Goal: Task Accomplishment & Management: Use online tool/utility

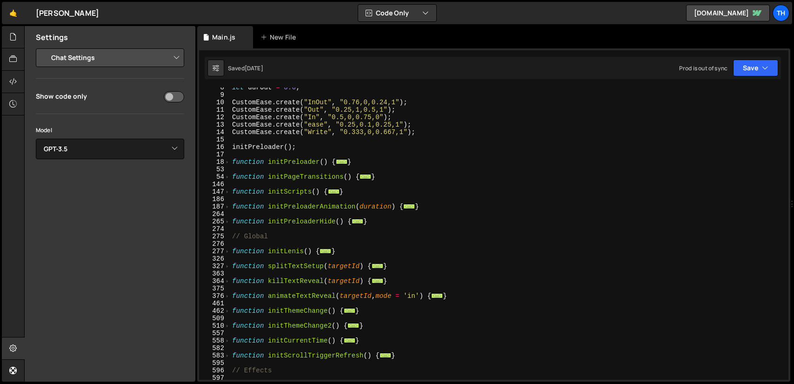
select select "chat"
select select "gpt-3.5-turbo"
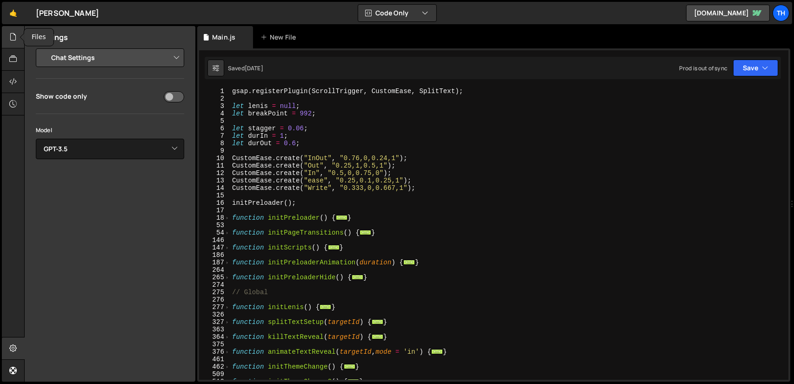
click at [15, 40] on icon at bounding box center [12, 37] width 7 height 10
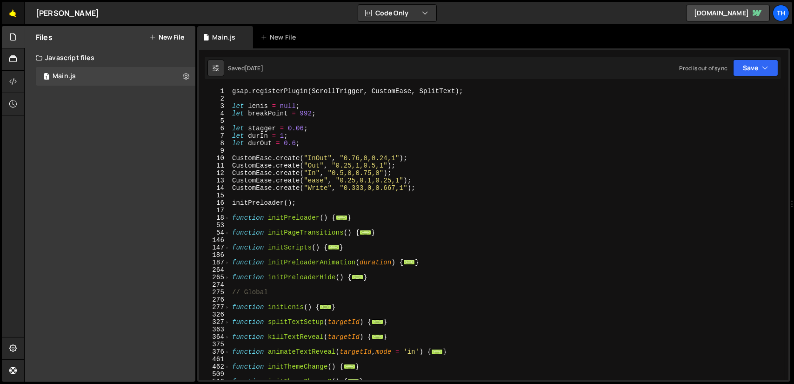
click at [13, 11] on link "🤙" at bounding box center [13, 13] width 23 height 22
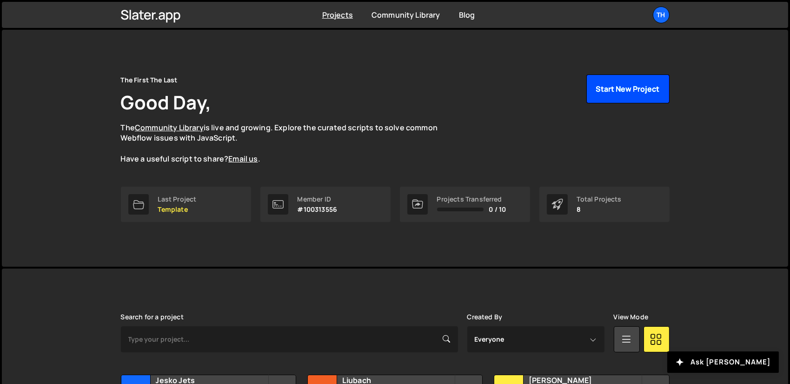
click at [628, 95] on button "Start New Project" at bounding box center [627, 88] width 83 height 29
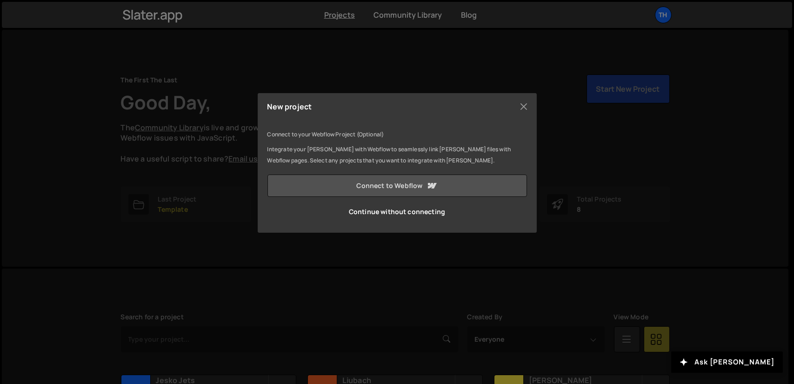
click at [409, 187] on link "Connect to Webflow" at bounding box center [396, 185] width 259 height 22
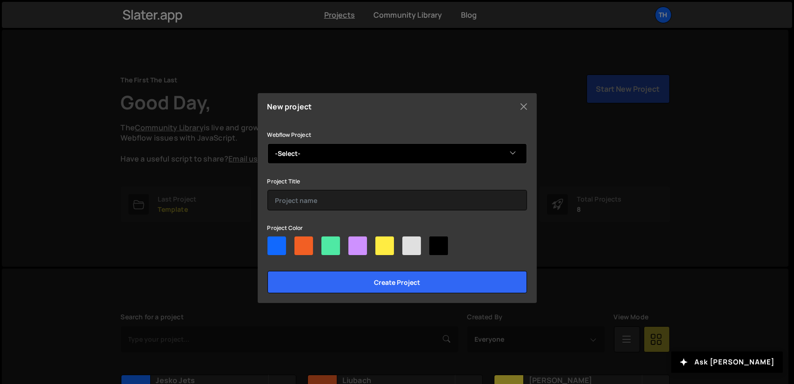
click at [337, 155] on select "-Select- Bleibtgleich" at bounding box center [396, 153] width 259 height 20
click at [306, 150] on select "-Select- Bleibtgleich" at bounding box center [396, 153] width 259 height 20
click at [304, 150] on select "-Select- Bleibtgleich" at bounding box center [396, 153] width 259 height 20
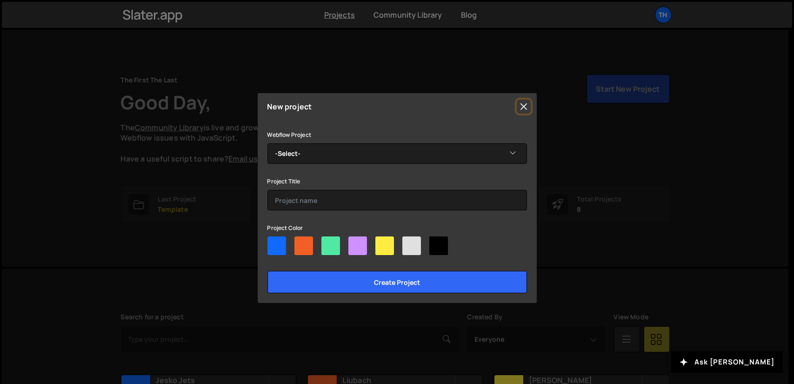
click at [524, 105] on button "Close" at bounding box center [524, 107] width 14 height 14
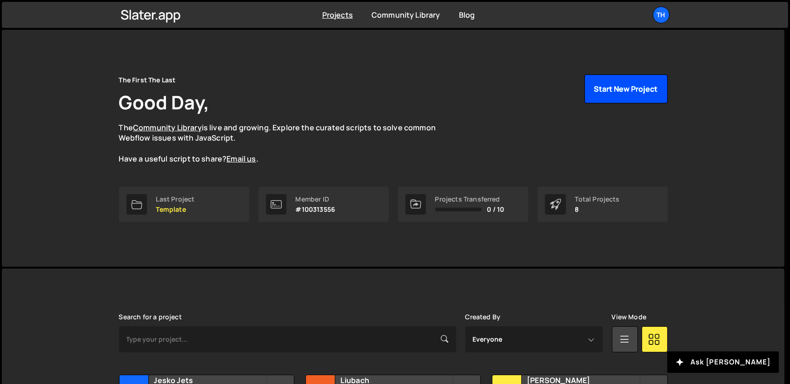
click at [614, 92] on button "Start New Project" at bounding box center [625, 88] width 83 height 29
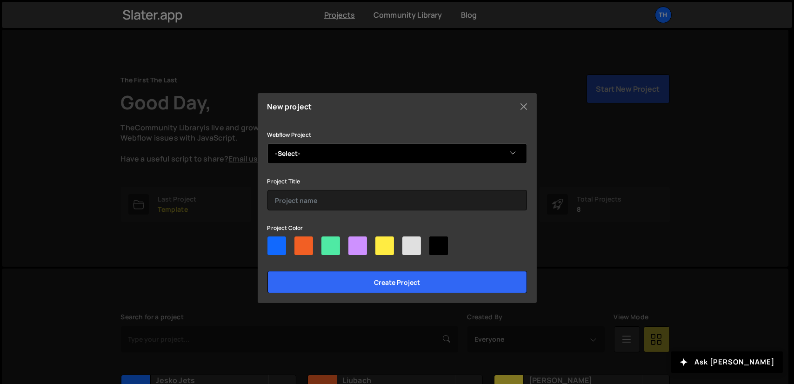
click at [381, 149] on select "-Select- Bleibtgleich" at bounding box center [396, 153] width 259 height 20
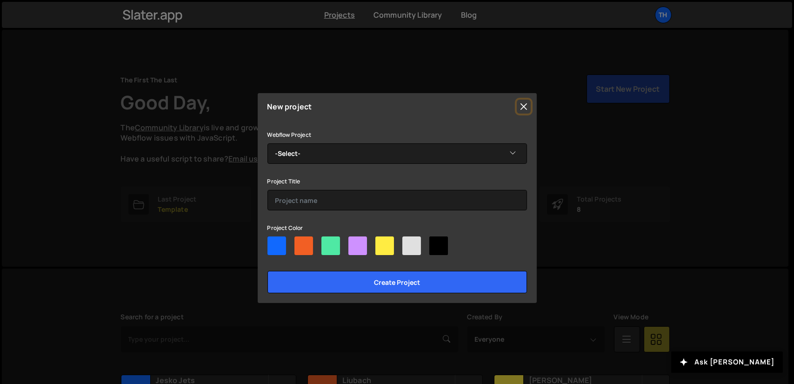
click at [519, 104] on button "Close" at bounding box center [524, 107] width 14 height 14
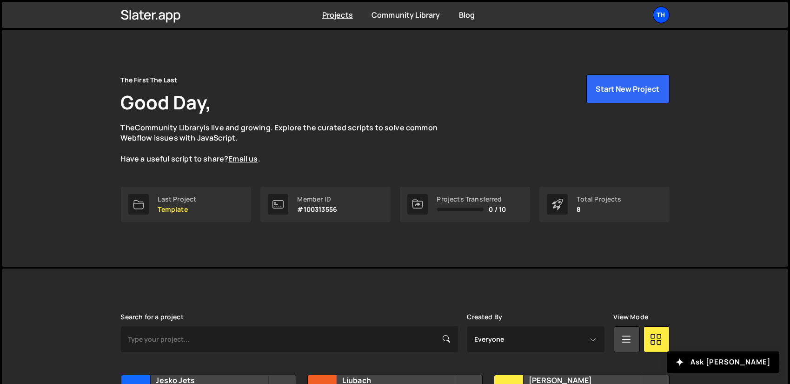
click at [656, 15] on div "Th" at bounding box center [661, 15] width 17 height 17
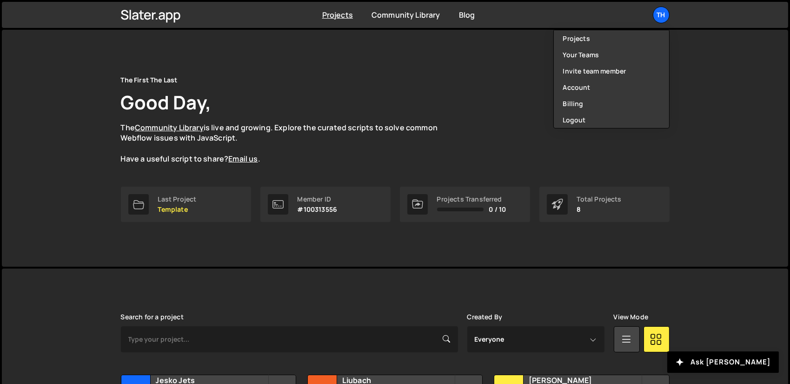
click at [462, 139] on div "The First The Last Good Day, The Community Library is live and growing. Explore…" at bounding box center [395, 119] width 549 height 90
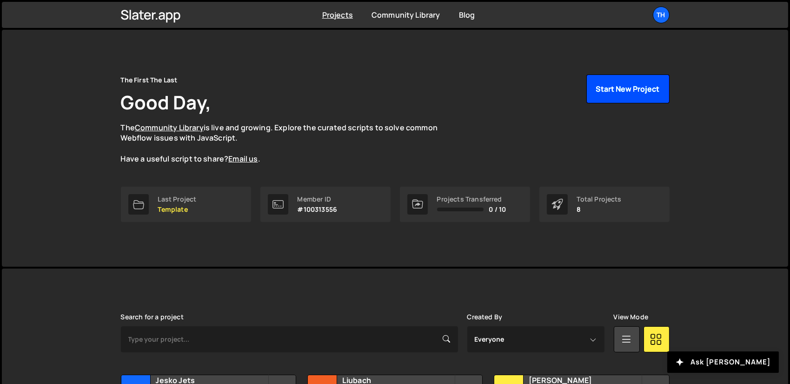
click at [620, 86] on button "Start New Project" at bounding box center [627, 88] width 83 height 29
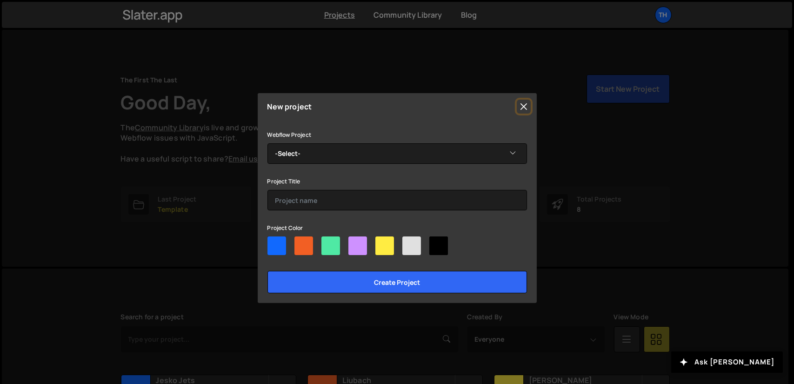
click at [522, 106] on button "Close" at bounding box center [524, 107] width 14 height 14
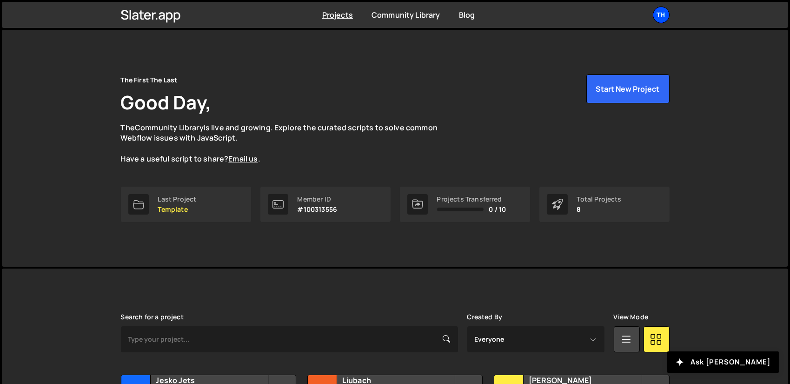
click at [661, 12] on div "Th" at bounding box center [661, 15] width 17 height 17
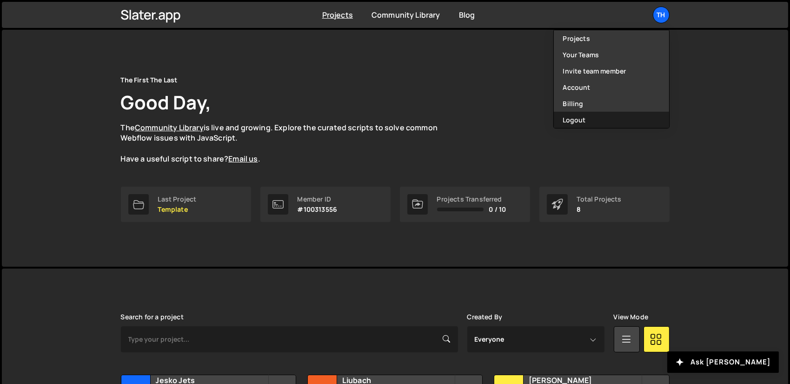
click at [592, 121] on button "Logout" at bounding box center [611, 120] width 115 height 16
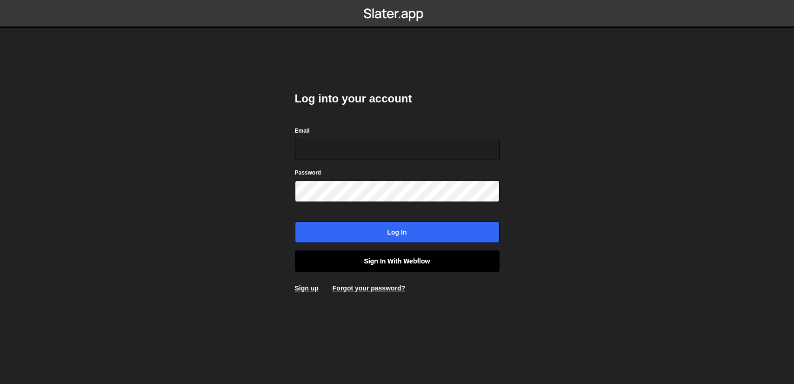
click at [397, 262] on link "Sign in with Webflow" at bounding box center [397, 260] width 205 height 21
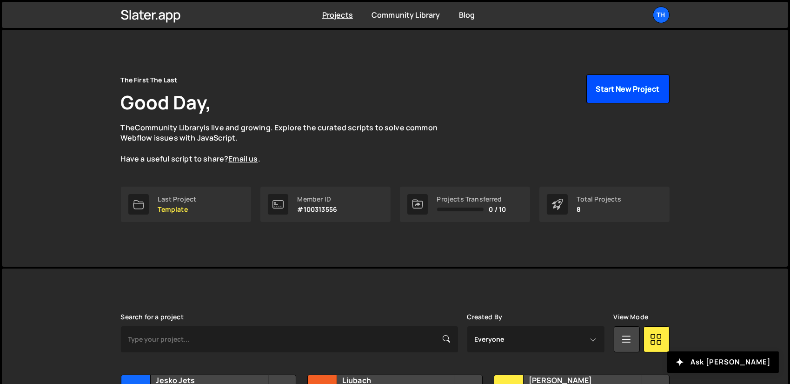
click at [602, 96] on button "Start New Project" at bounding box center [627, 88] width 83 height 29
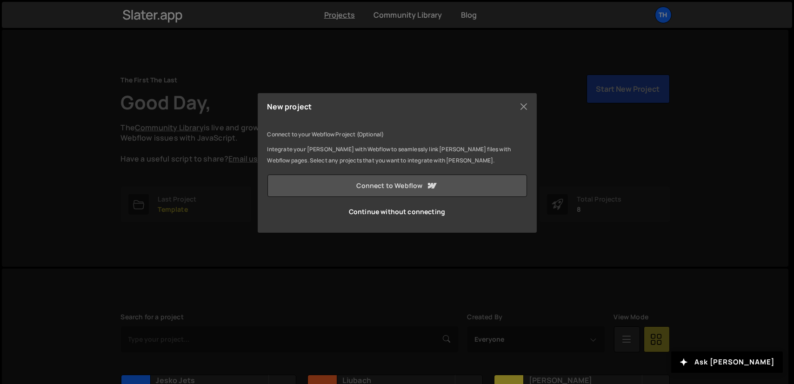
click at [418, 189] on link "Connect to Webflow" at bounding box center [396, 185] width 259 height 22
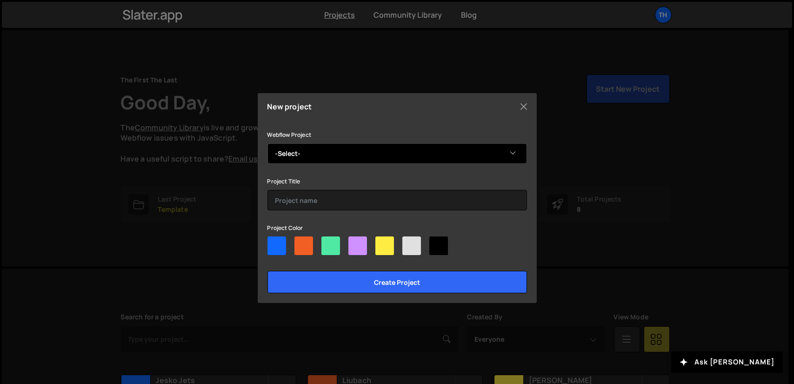
click at [320, 148] on select "-Select- Rivens" at bounding box center [396, 153] width 259 height 20
select select "68e168d30c98b9fa411baa38"
click at [267, 143] on select "-Select- Rivens" at bounding box center [396, 153] width 259 height 20
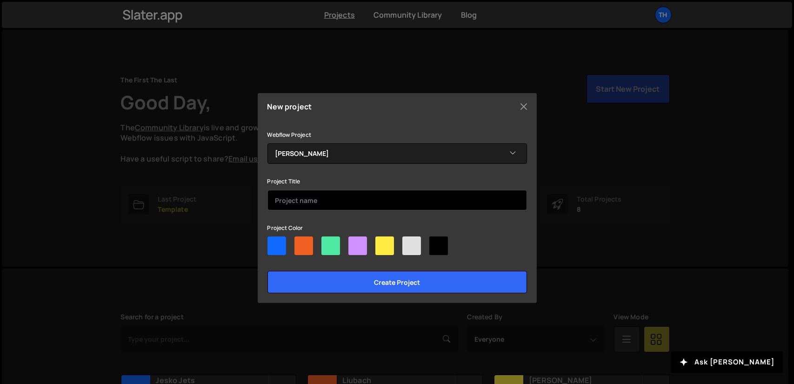
click at [315, 199] on input "text" at bounding box center [396, 200] width 259 height 20
type input "Rivens"
click at [276, 243] on div at bounding box center [276, 245] width 19 height 19
click at [273, 242] on input"] "radio" at bounding box center [270, 239] width 6 height 6
radio input"] "true"
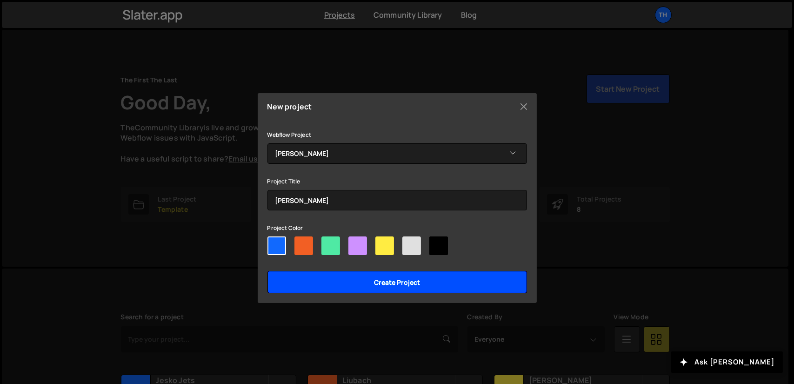
click at [371, 282] on input "Create project" at bounding box center [396, 282] width 259 height 22
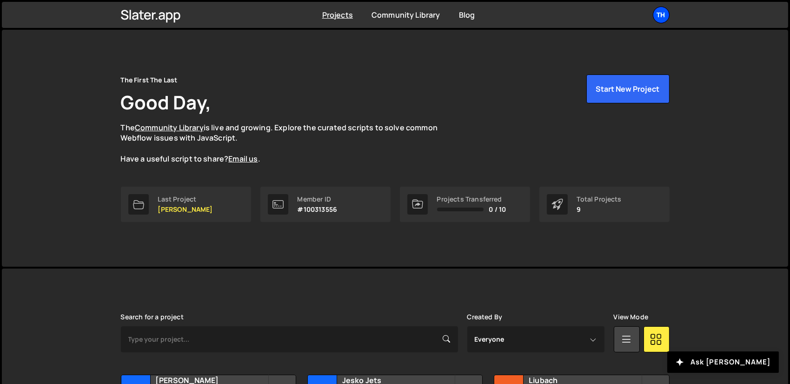
click at [666, 13] on div "Th" at bounding box center [661, 15] width 17 height 17
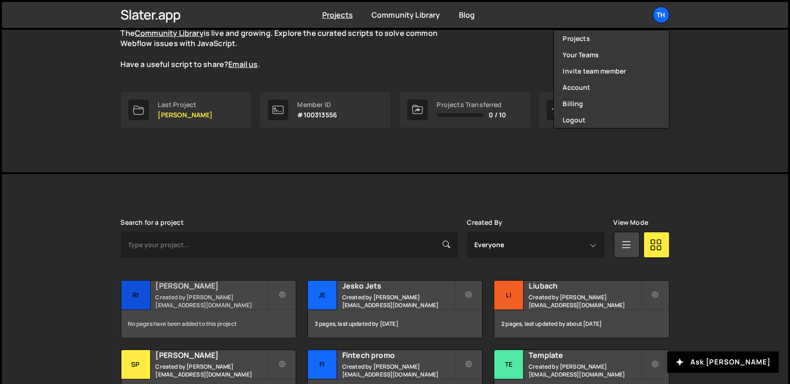
scroll to position [232, 0]
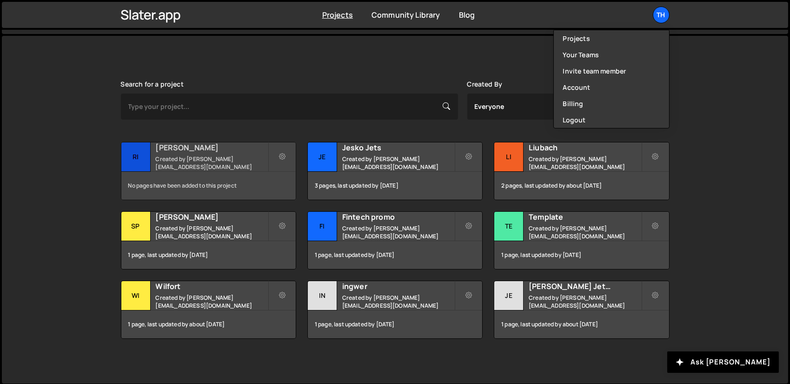
click at [206, 144] on h2 "[PERSON_NAME]" at bounding box center [212, 147] width 112 height 10
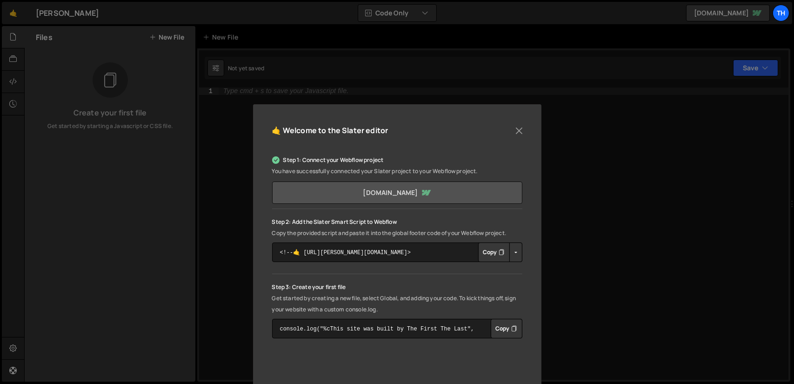
click at [379, 193] on link "tftl-project-template-e29b464385b8804fd.webflow.io" at bounding box center [397, 192] width 250 height 22
click at [496, 250] on button "Copy" at bounding box center [494, 252] width 32 height 20
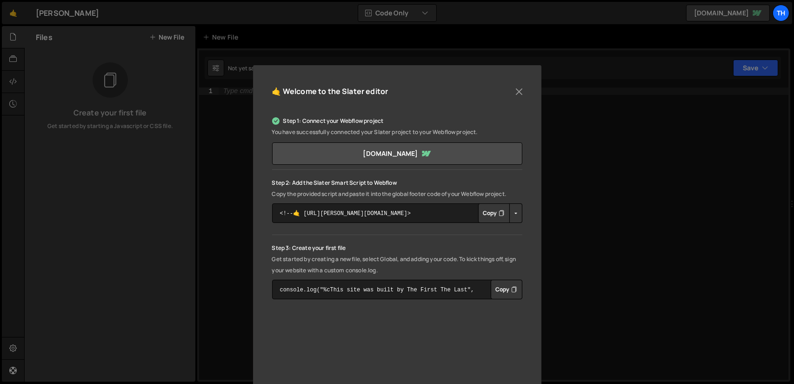
scroll to position [46, 0]
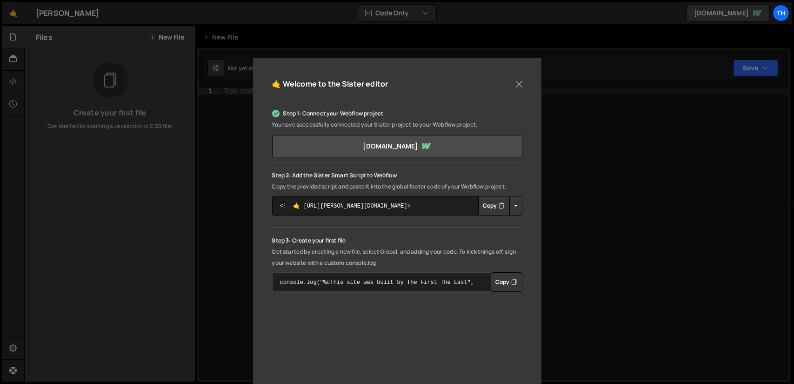
click at [449, 287] on textarea "console.log("%cThis site was built by The First The Last", "background:blue;col…" at bounding box center [397, 282] width 250 height 20
click at [479, 281] on textarea "console.log("%cThis site was built by The First The Last", "background:blue;col…" at bounding box center [397, 282] width 250 height 20
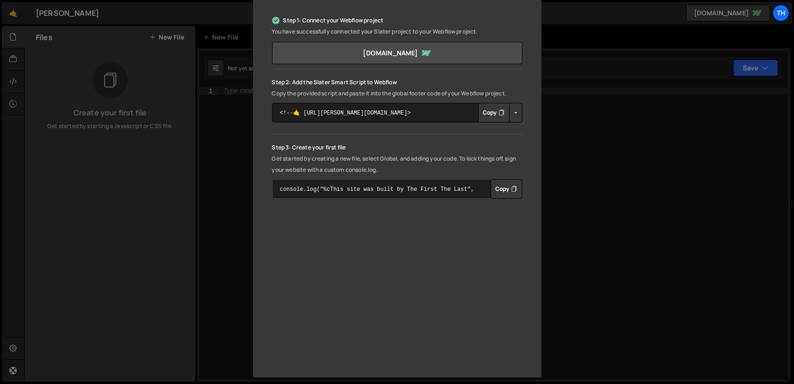
scroll to position [0, 0]
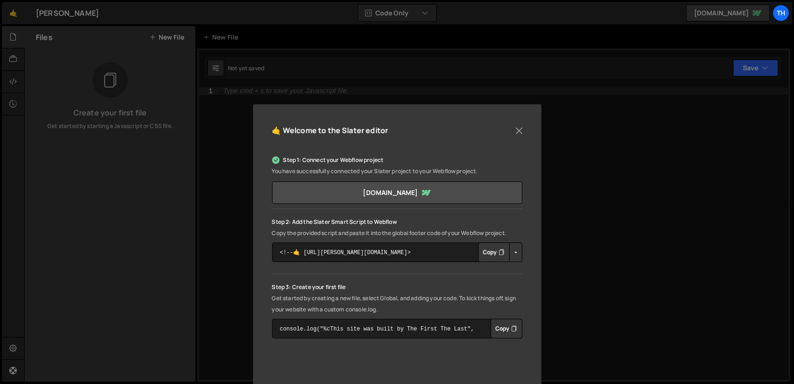
click at [588, 211] on div "🤙 Welcome to the Slater editor Step 1: Connect your Webflow project You have su…" at bounding box center [397, 192] width 794 height 384
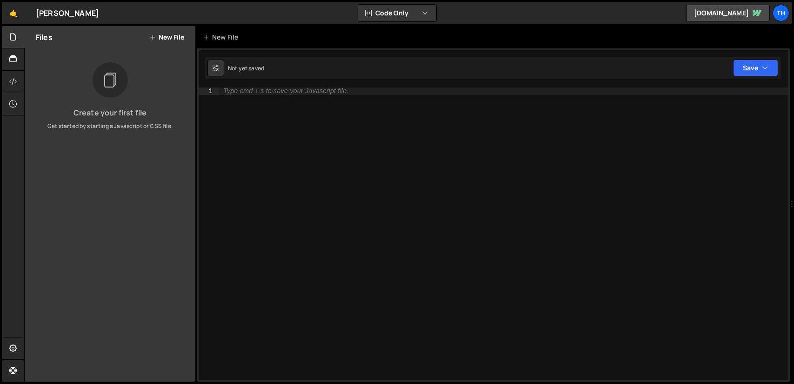
click at [163, 34] on button "New File" at bounding box center [166, 36] width 35 height 7
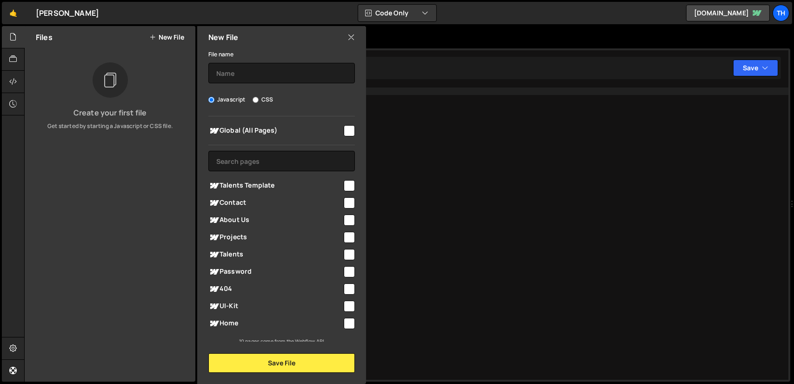
click at [338, 126] on span "Global (All Pages)" at bounding box center [275, 130] width 134 height 11
click at [346, 129] on input "checkbox" at bounding box center [349, 130] width 11 height 11
checkbox input "true"
click at [271, 67] on input "text" at bounding box center [281, 73] width 146 height 20
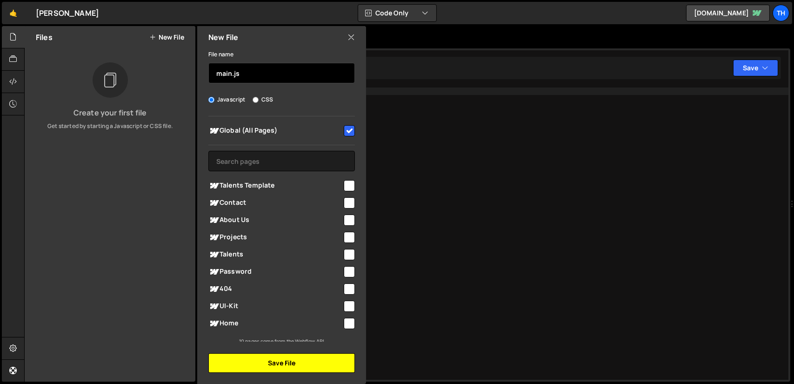
type input "main.js"
click at [300, 359] on button "Save File" at bounding box center [281, 363] width 146 height 20
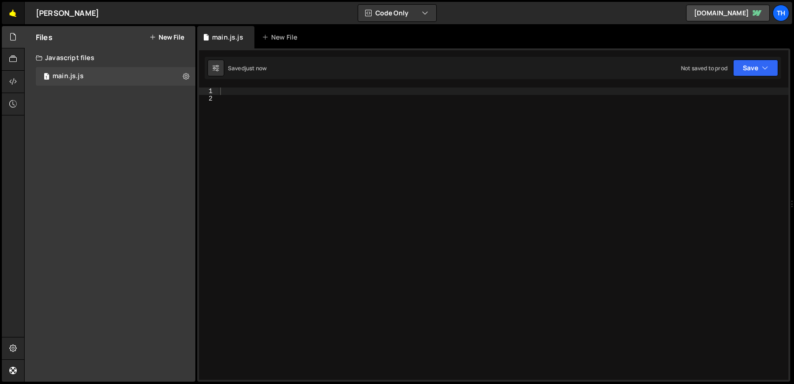
click at [12, 16] on link "🤙" at bounding box center [13, 13] width 23 height 22
click at [234, 92] on div at bounding box center [503, 240] width 570 height 307
paste textarea "}"
type textarea "}"
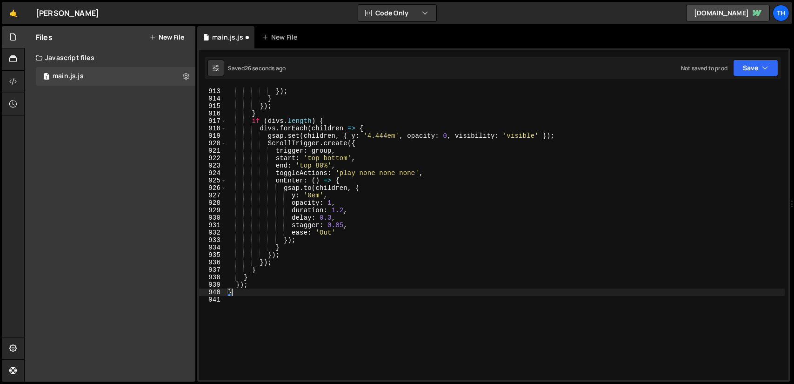
scroll to position [6848, 0]
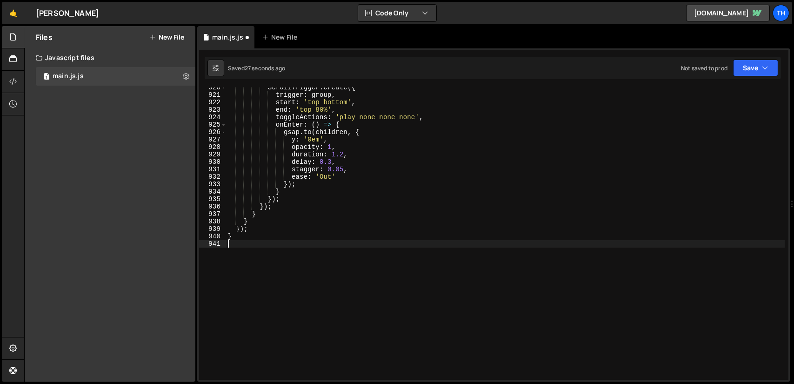
type textarea "}"
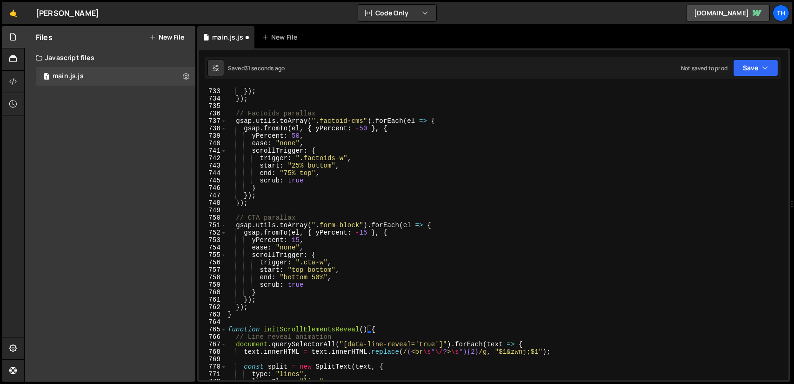
scroll to position [5565, 0]
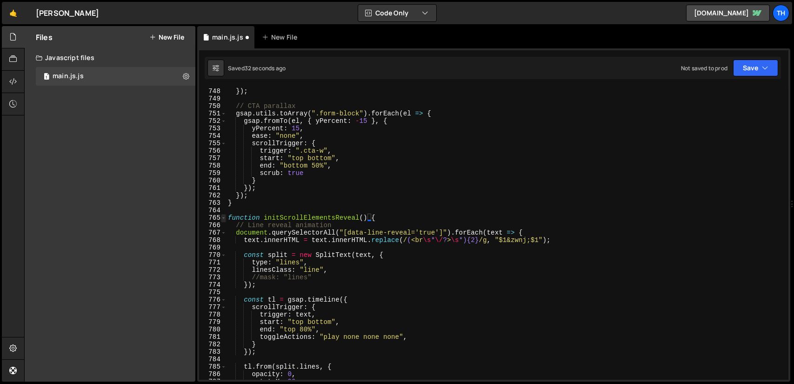
click at [225, 218] on span at bounding box center [223, 217] width 5 height 7
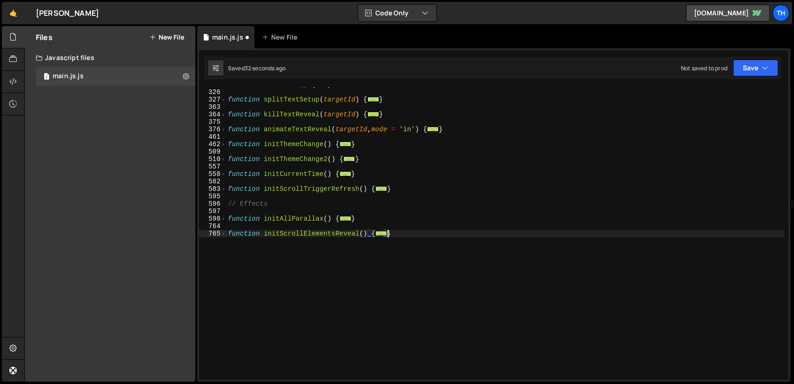
scroll to position [0, 0]
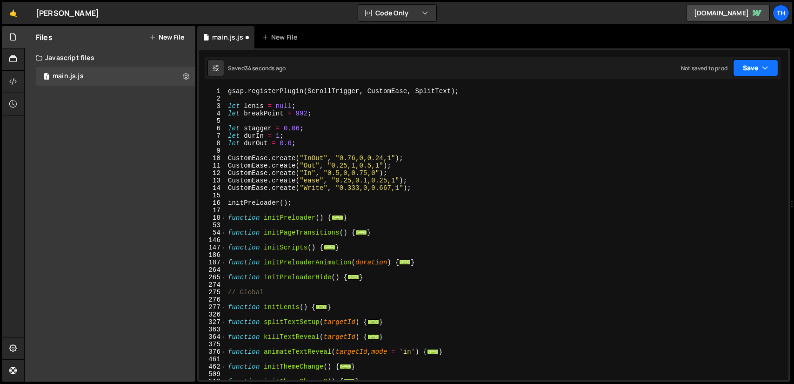
click at [753, 71] on button "Save" at bounding box center [755, 68] width 45 height 17
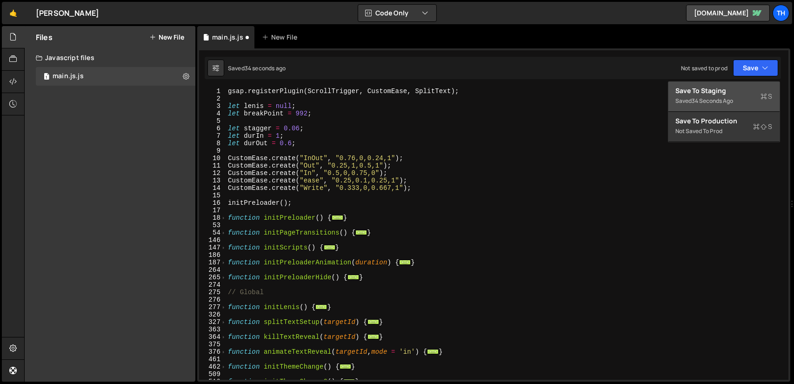
click at [718, 98] on div "34 seconds ago" at bounding box center [712, 101] width 41 height 8
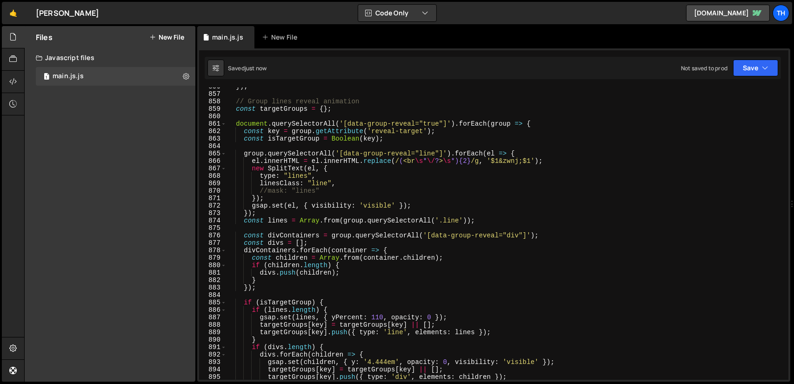
scroll to position [6178, 0]
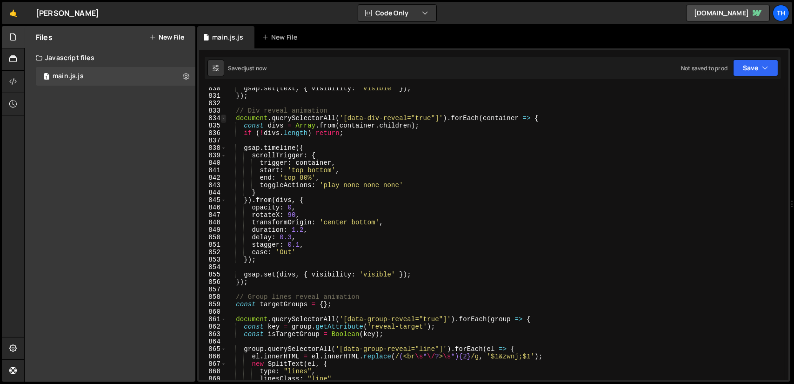
click at [223, 118] on span at bounding box center [223, 117] width 5 height 7
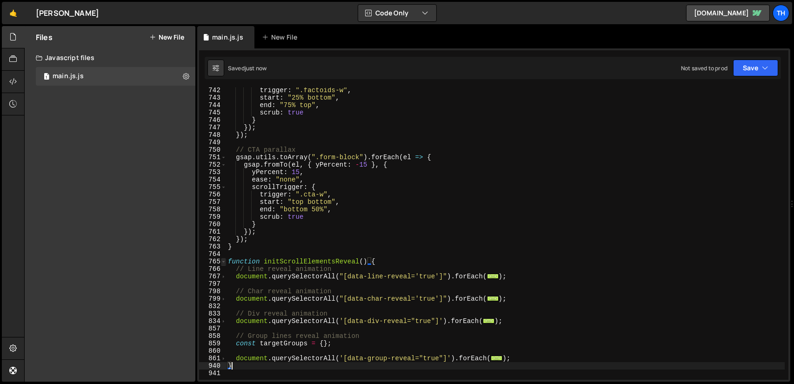
click at [225, 262] on span at bounding box center [223, 261] width 5 height 7
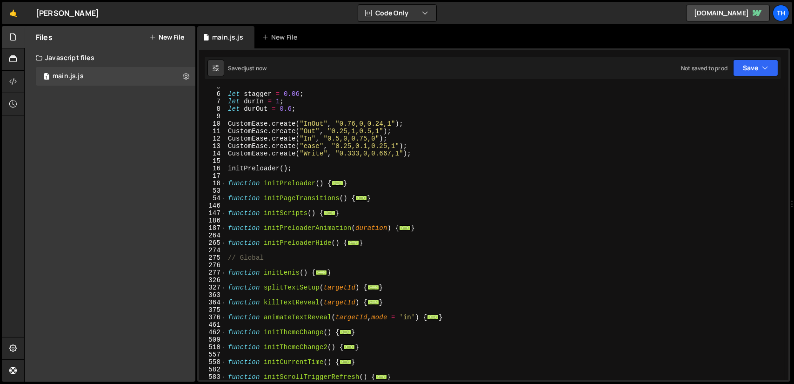
scroll to position [0, 0]
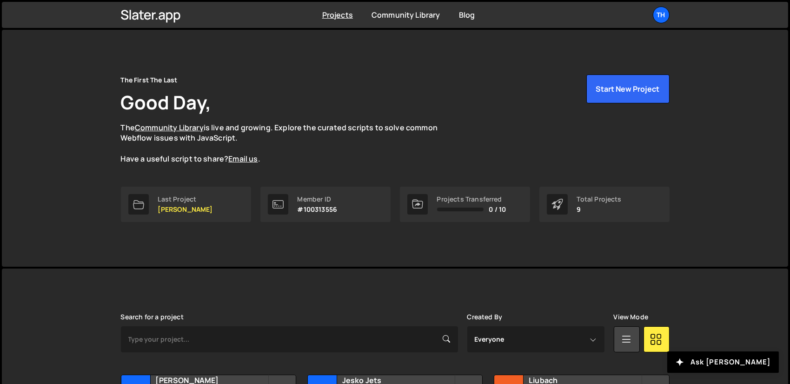
scroll to position [232, 0]
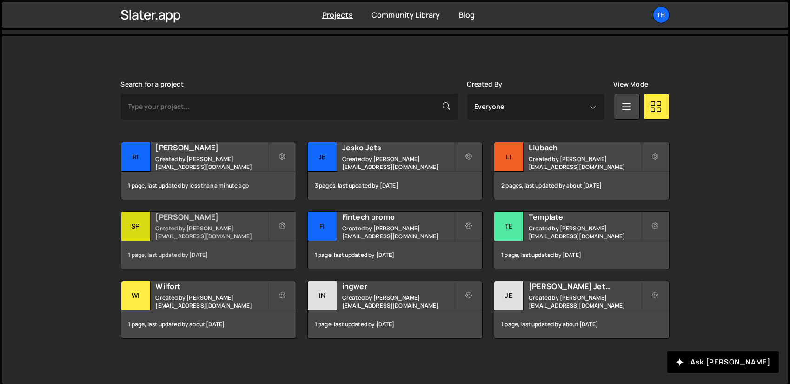
click at [177, 222] on div "[PERSON_NAME] Created by [EMAIL_ADDRESS][DOMAIN_NAME]" at bounding box center [208, 226] width 174 height 29
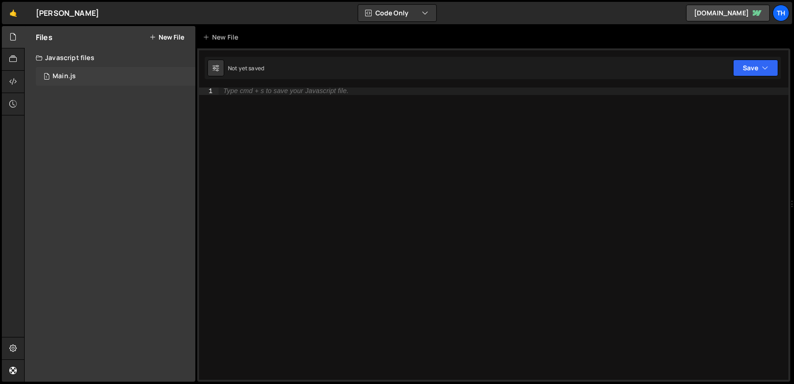
click at [83, 75] on div "1 Main.js 0" at bounding box center [115, 76] width 159 height 19
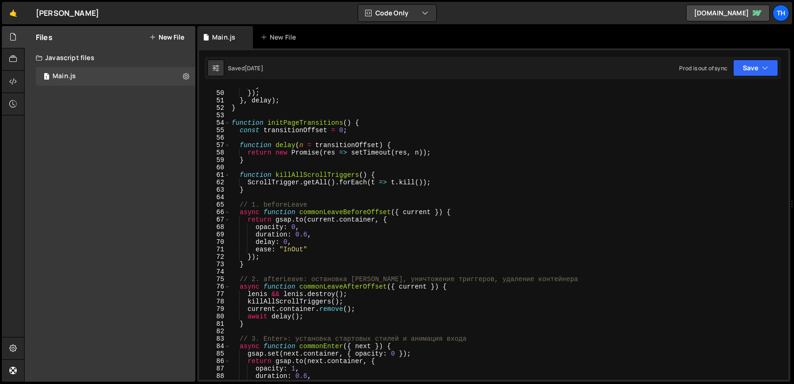
scroll to position [201, 0]
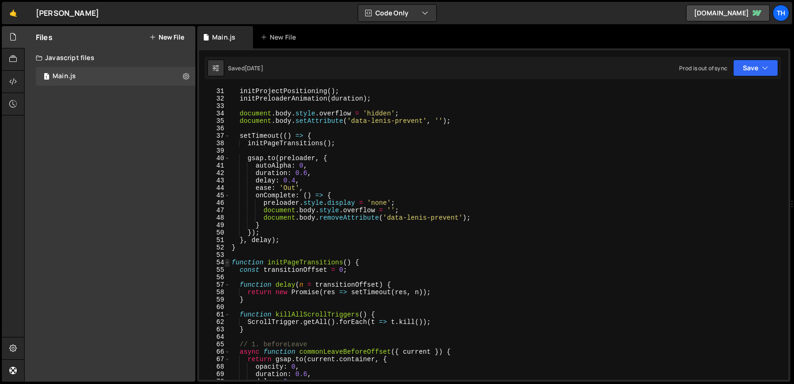
click at [227, 264] on span at bounding box center [227, 262] width 5 height 7
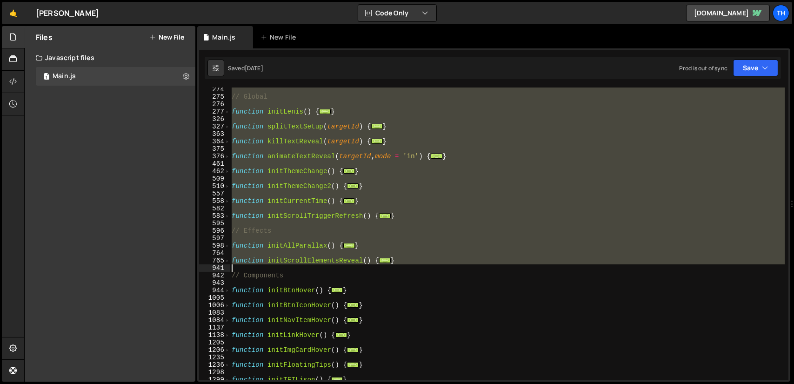
scroll to position [223, 0]
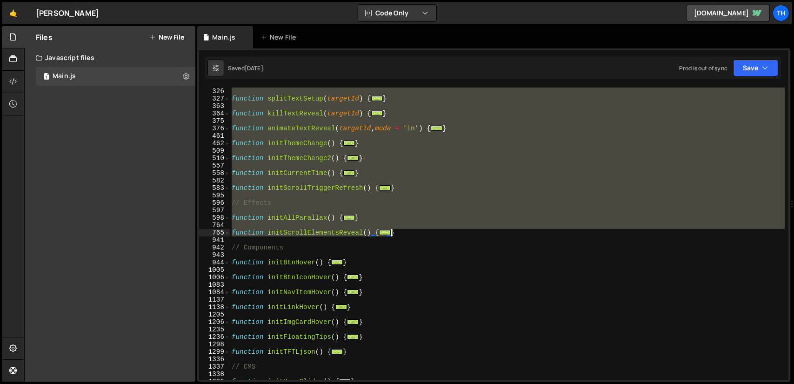
drag, startPoint x: 232, startPoint y: 90, endPoint x: 425, endPoint y: 233, distance: 240.7
click at [425, 233] on div "function splitTextSetup ( targetId ) { ... } function killTextReveal ( targetId…" at bounding box center [507, 240] width 555 height 307
type textarea "}); }"
